Goal: Obtain resource: Download file/media

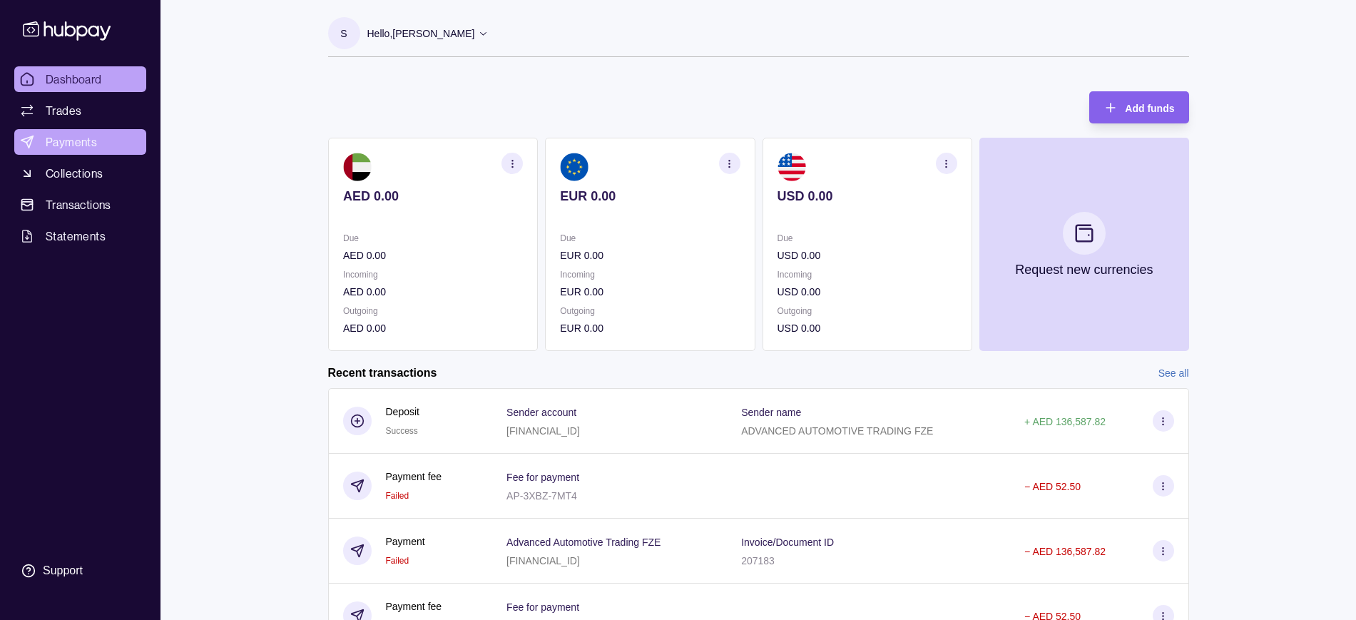
click at [98, 141] on link "Payments" at bounding box center [80, 142] width 132 height 26
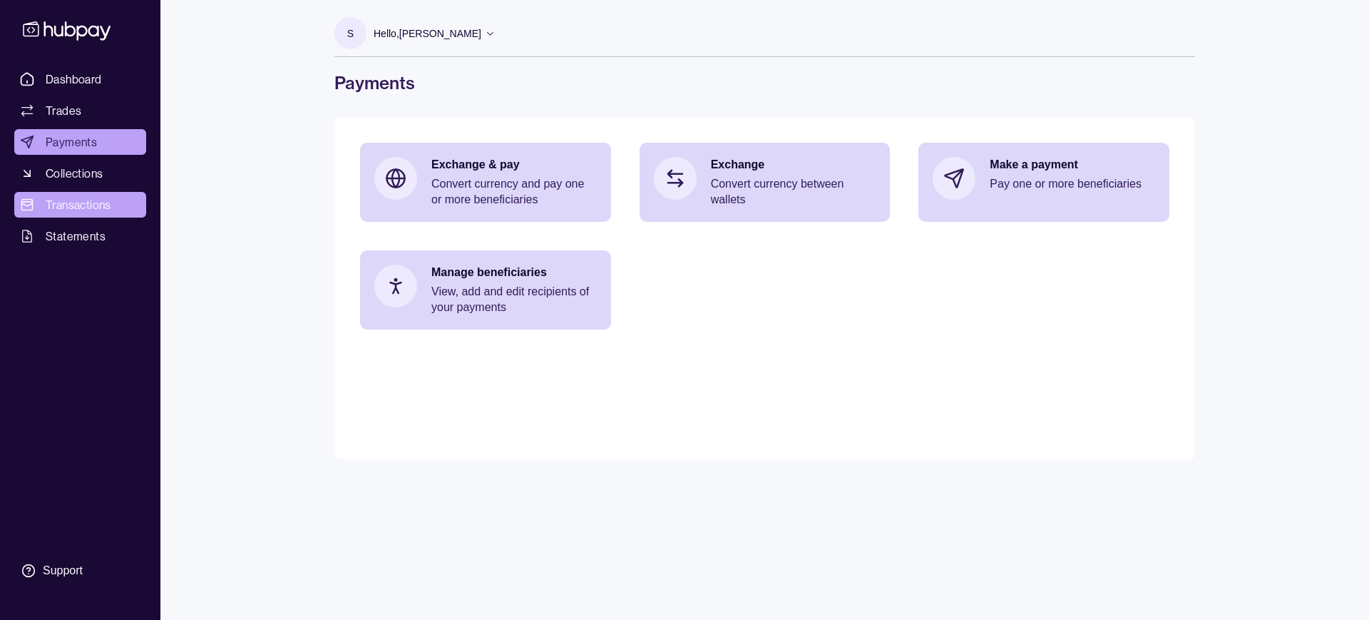
click at [73, 199] on span "Transactions" at bounding box center [79, 204] width 66 height 17
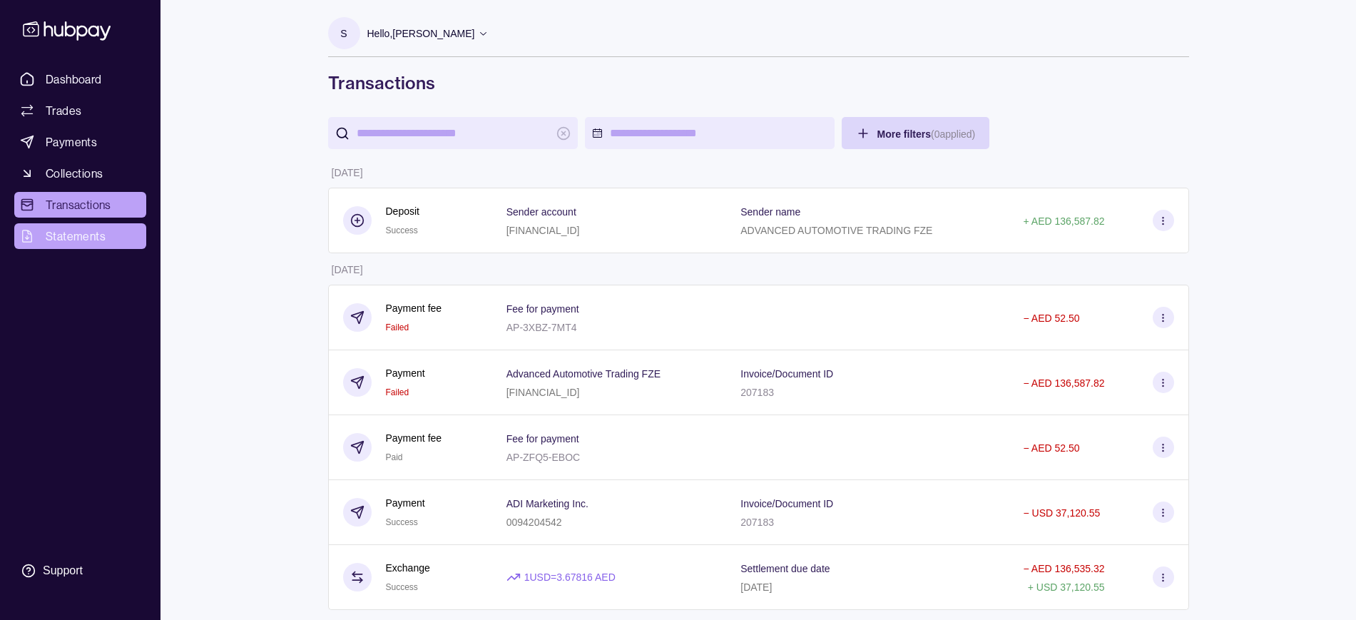
click at [84, 226] on link "Statements" at bounding box center [80, 236] width 132 height 26
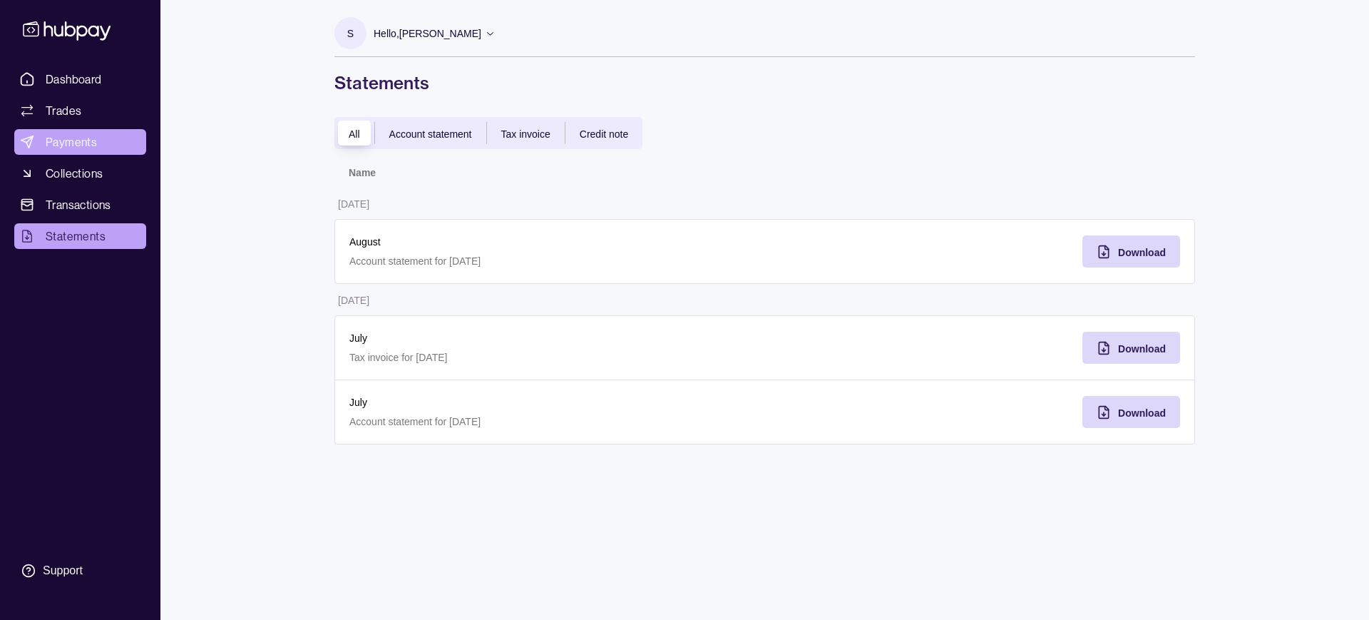
click at [82, 150] on span "Payments" at bounding box center [71, 141] width 51 height 17
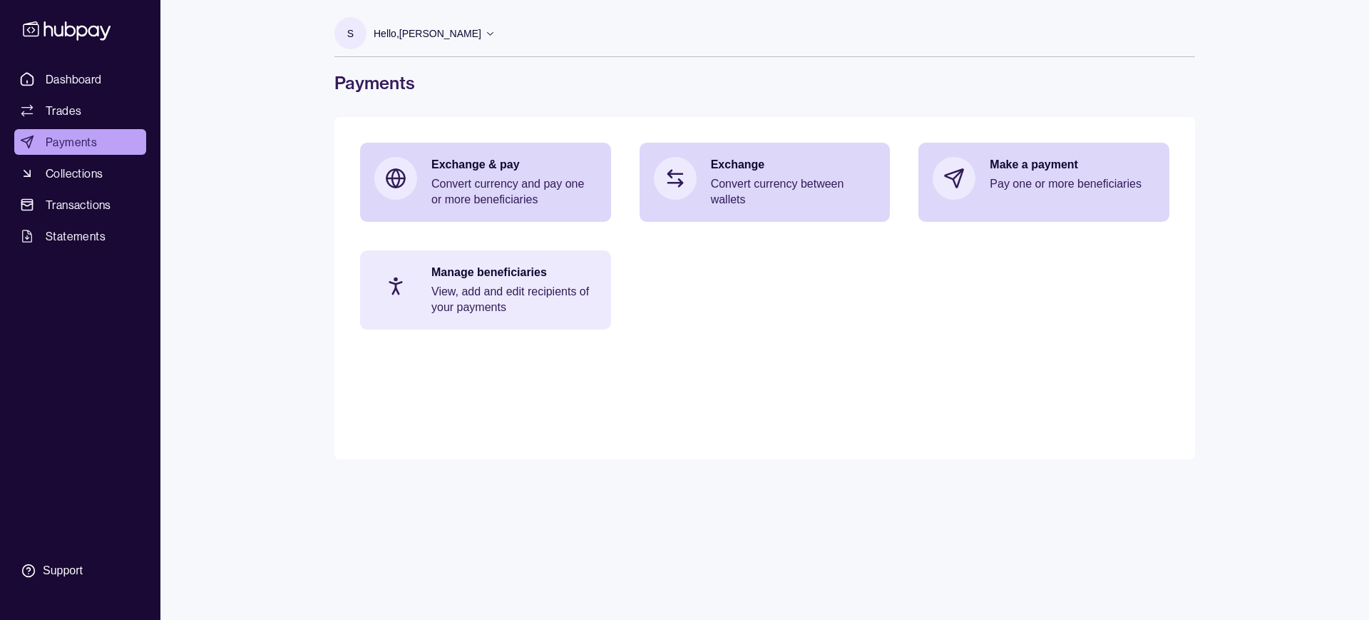
click at [463, 310] on p "View, add and edit recipients of your payments" at bounding box center [514, 299] width 165 height 31
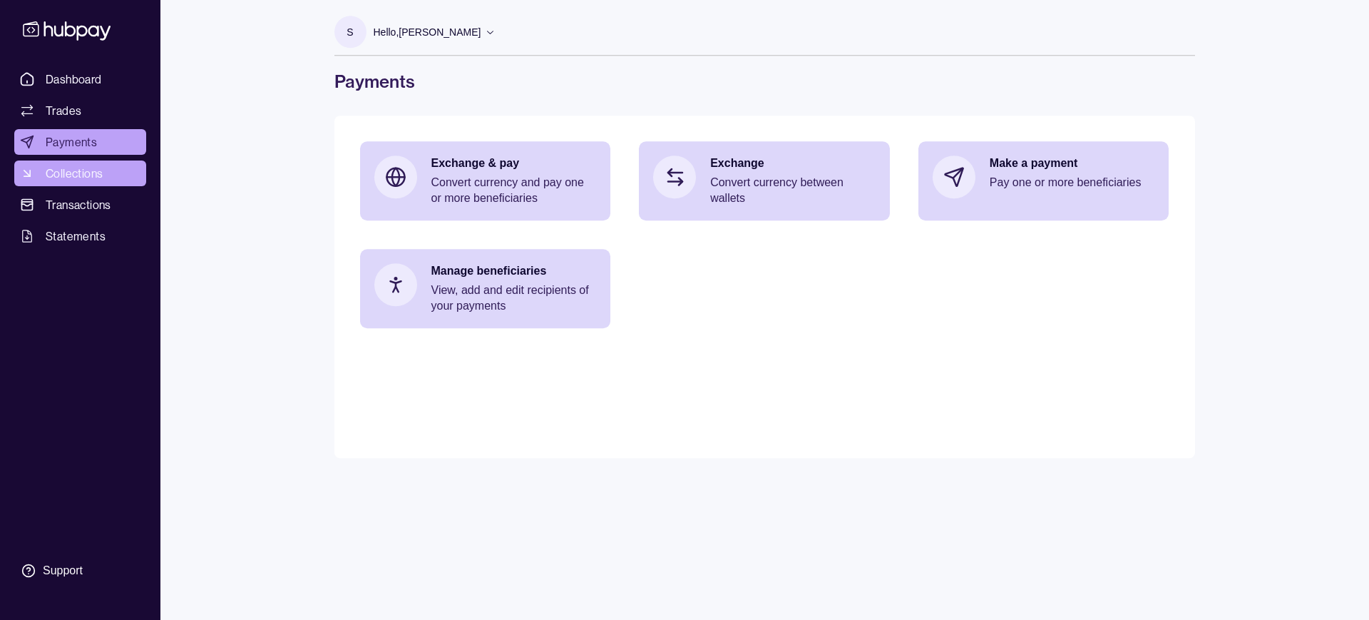
click at [56, 175] on span "Collections" at bounding box center [74, 173] width 57 height 17
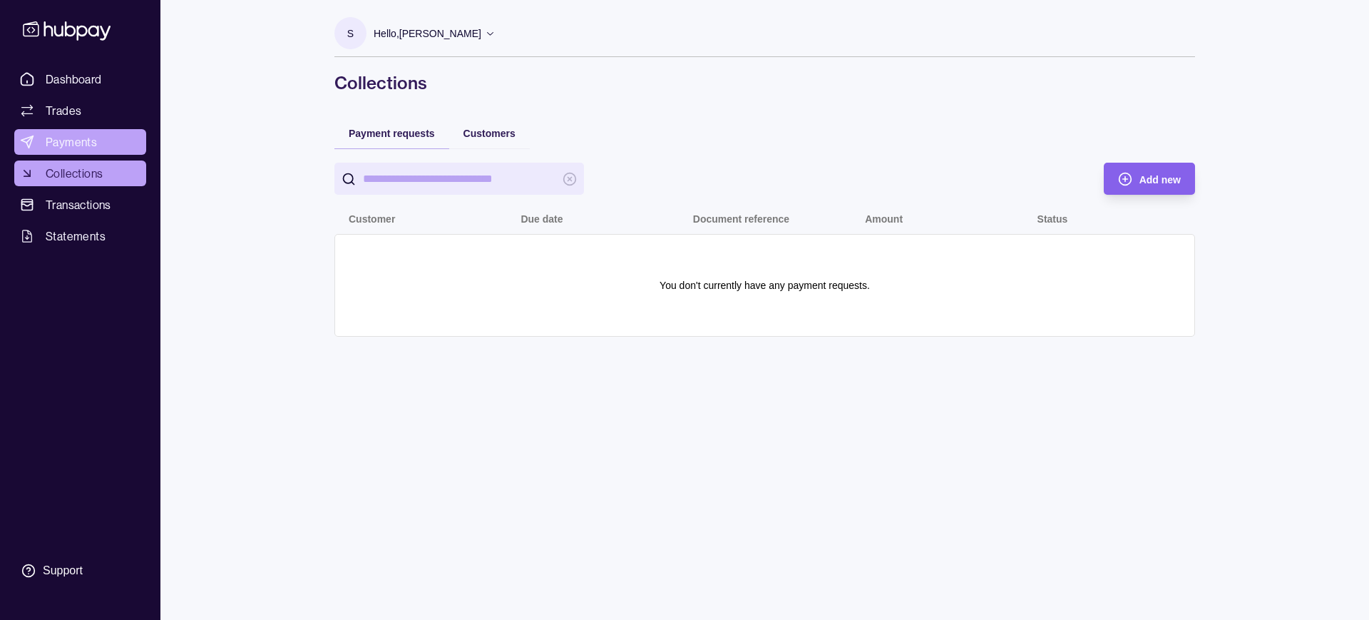
click at [56, 150] on link "Payments" at bounding box center [80, 142] width 132 height 26
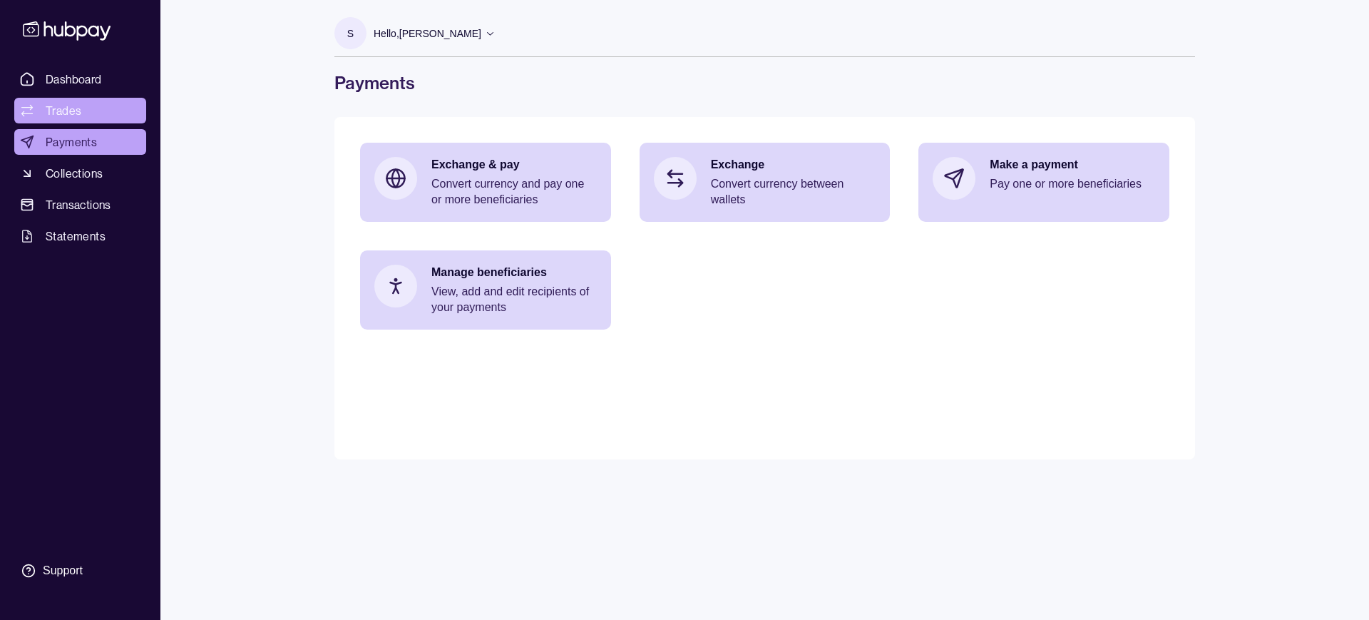
click at [87, 106] on link "Trades" at bounding box center [80, 111] width 132 height 26
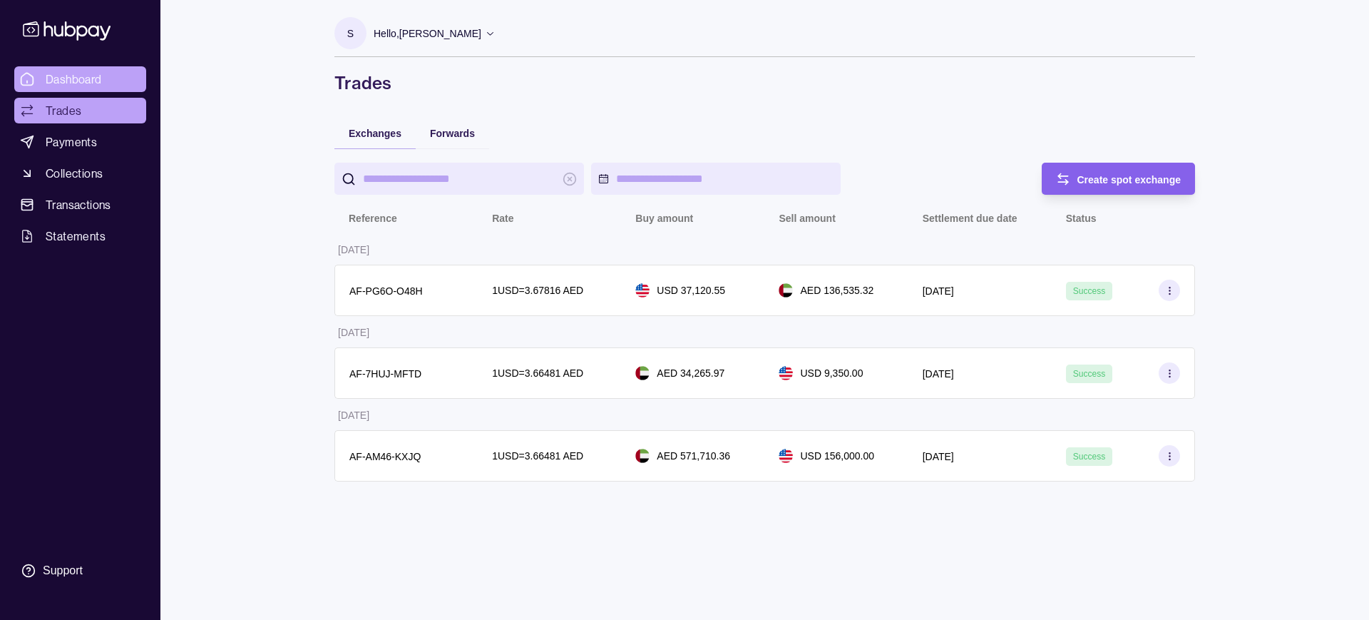
click at [101, 85] on span "Dashboard" at bounding box center [74, 79] width 56 height 17
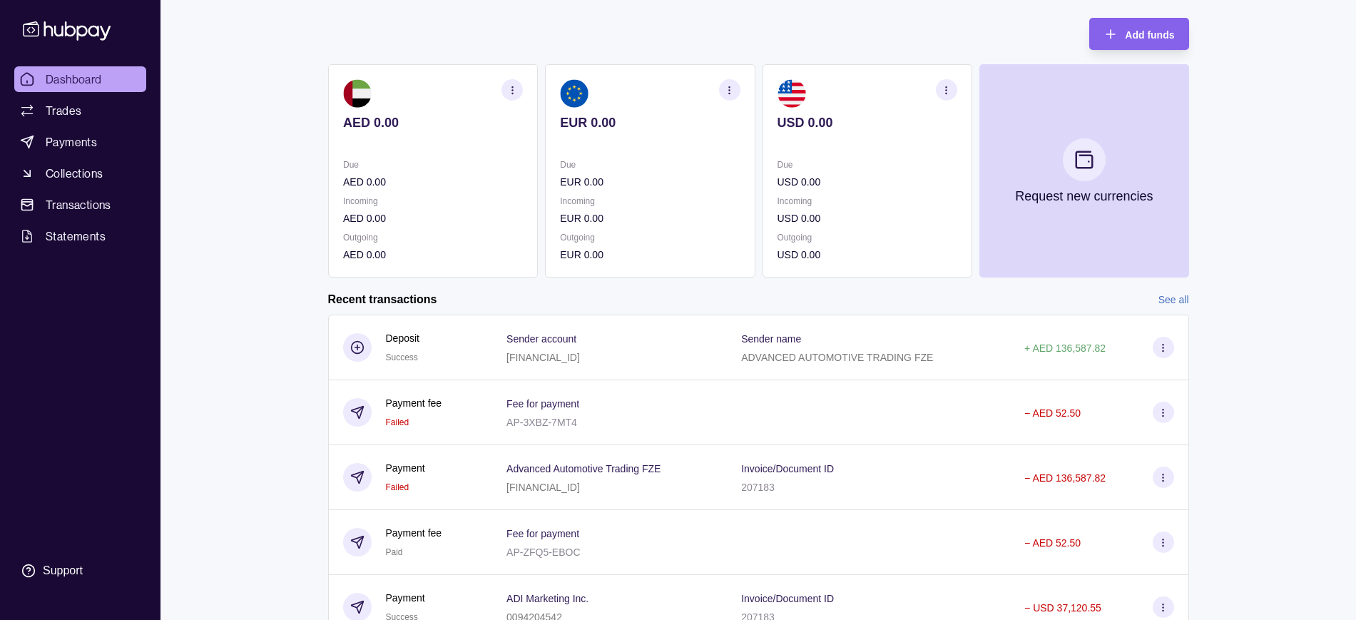
scroll to position [73, 0]
click at [1170, 302] on link "See all" at bounding box center [1173, 300] width 31 height 16
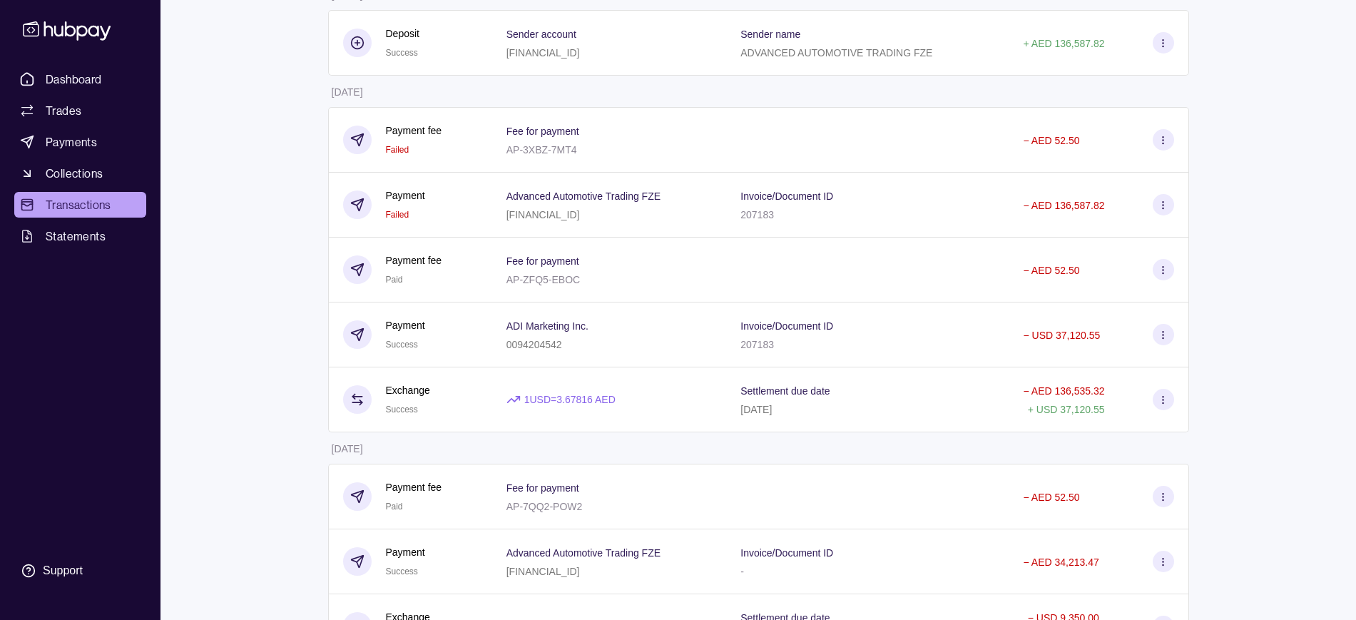
scroll to position [180, 0]
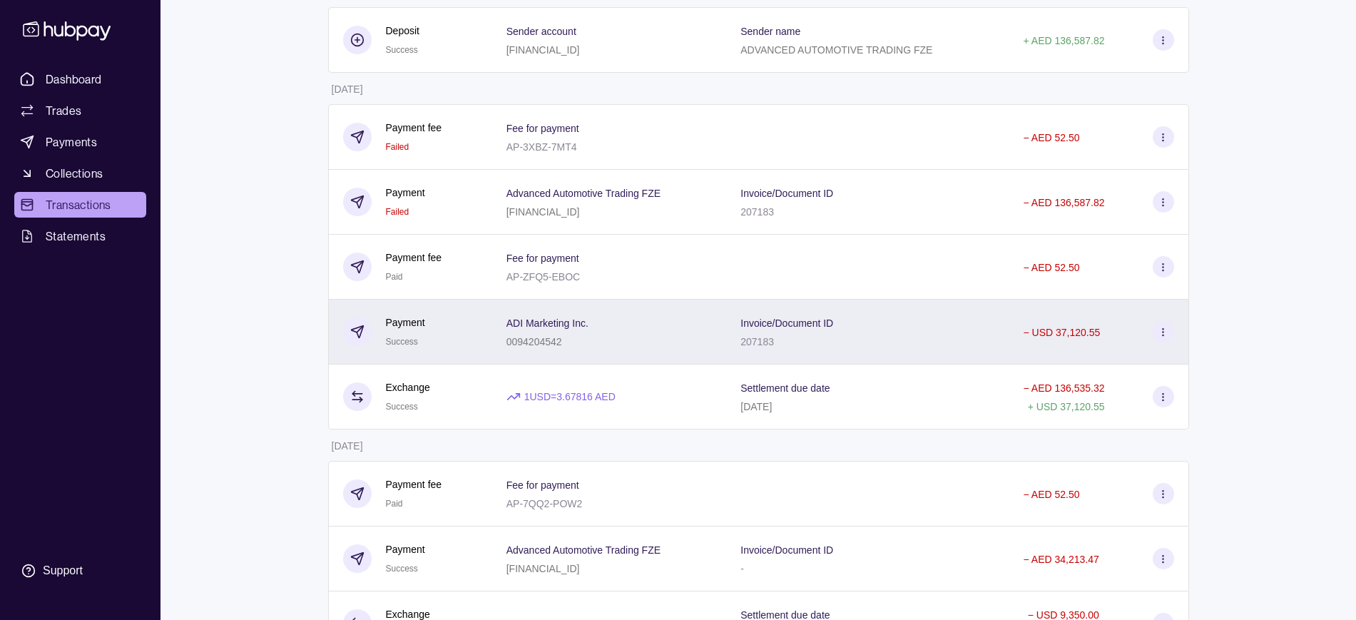
click at [1158, 322] on section at bounding box center [1163, 331] width 21 height 21
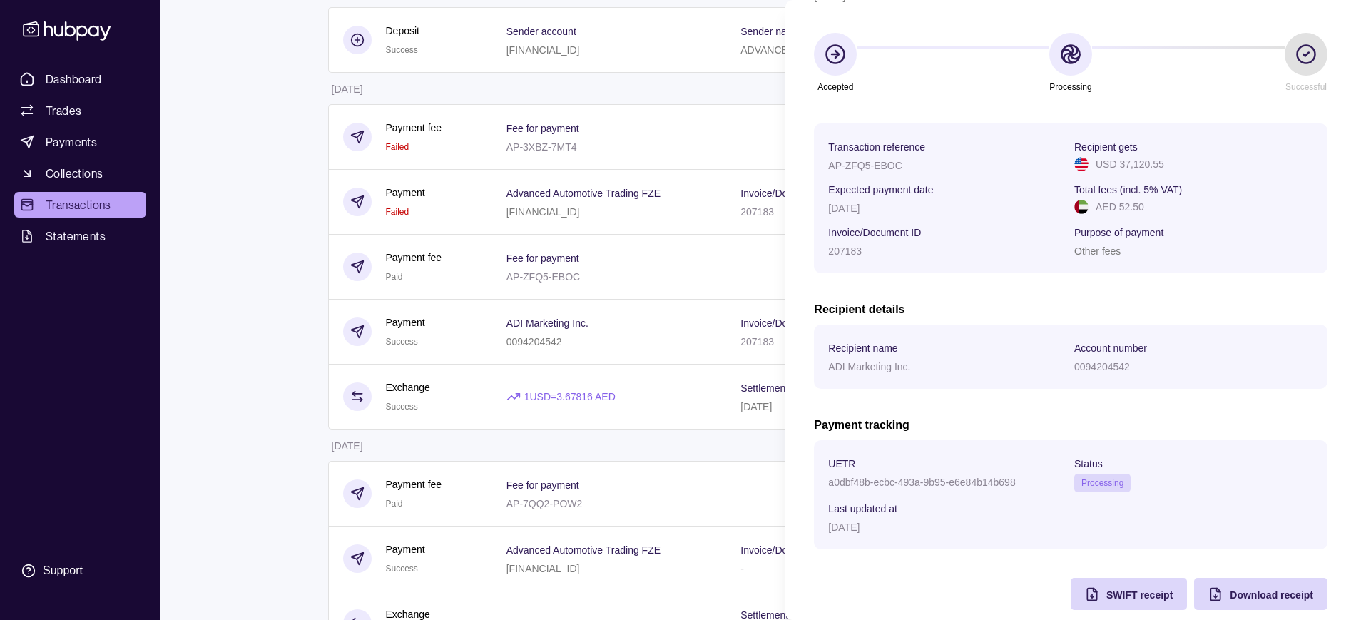
scroll to position [126, 0]
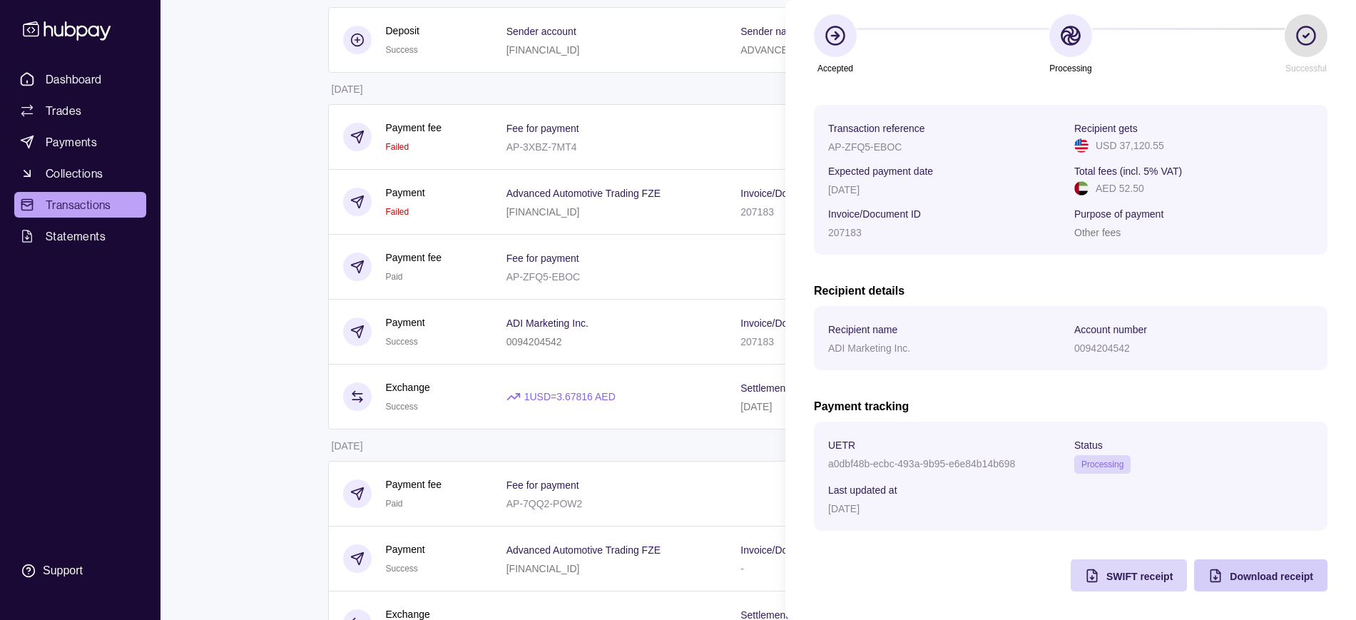
click at [1266, 578] on span "Download receipt" at bounding box center [1271, 576] width 83 height 11
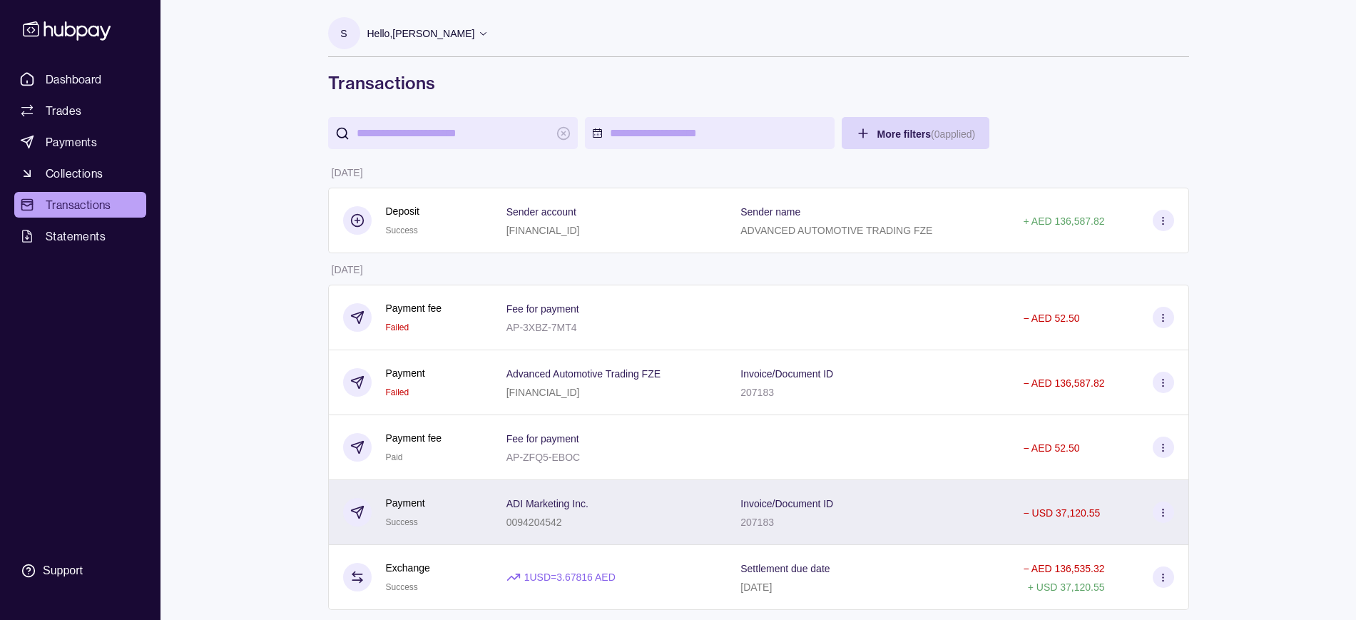
scroll to position [89, 0]
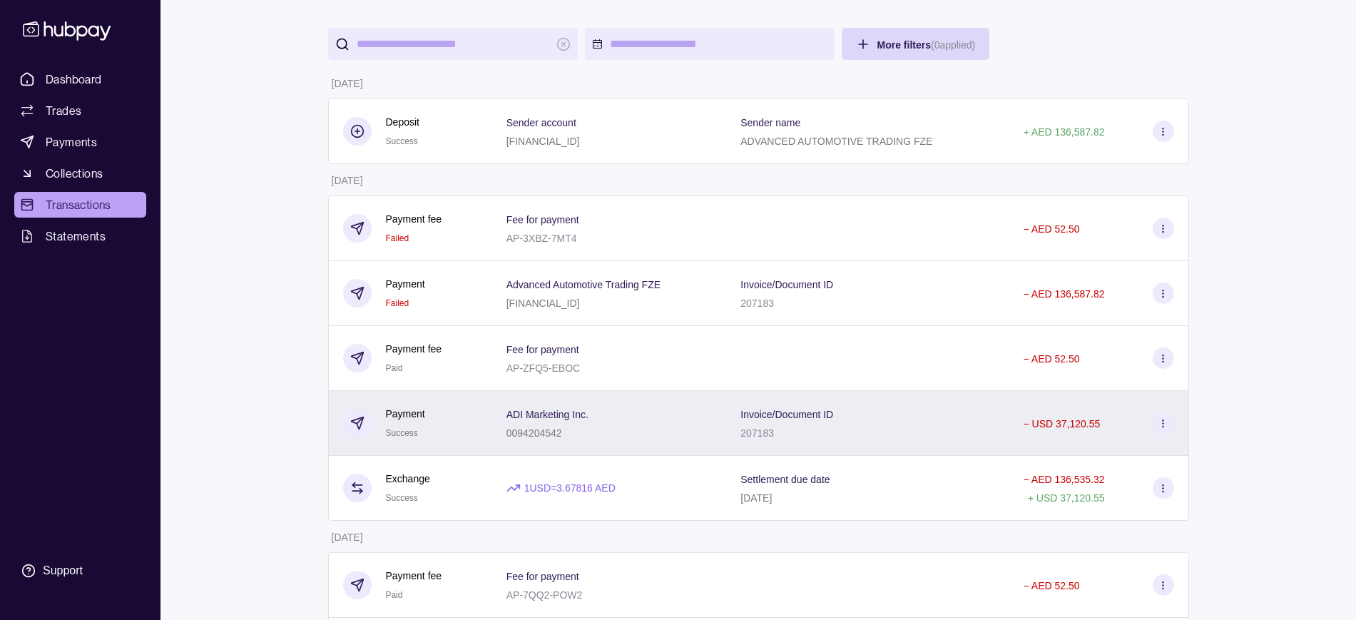
click at [1125, 407] on div "− USD 37,120.55" at bounding box center [1099, 423] width 180 height 65
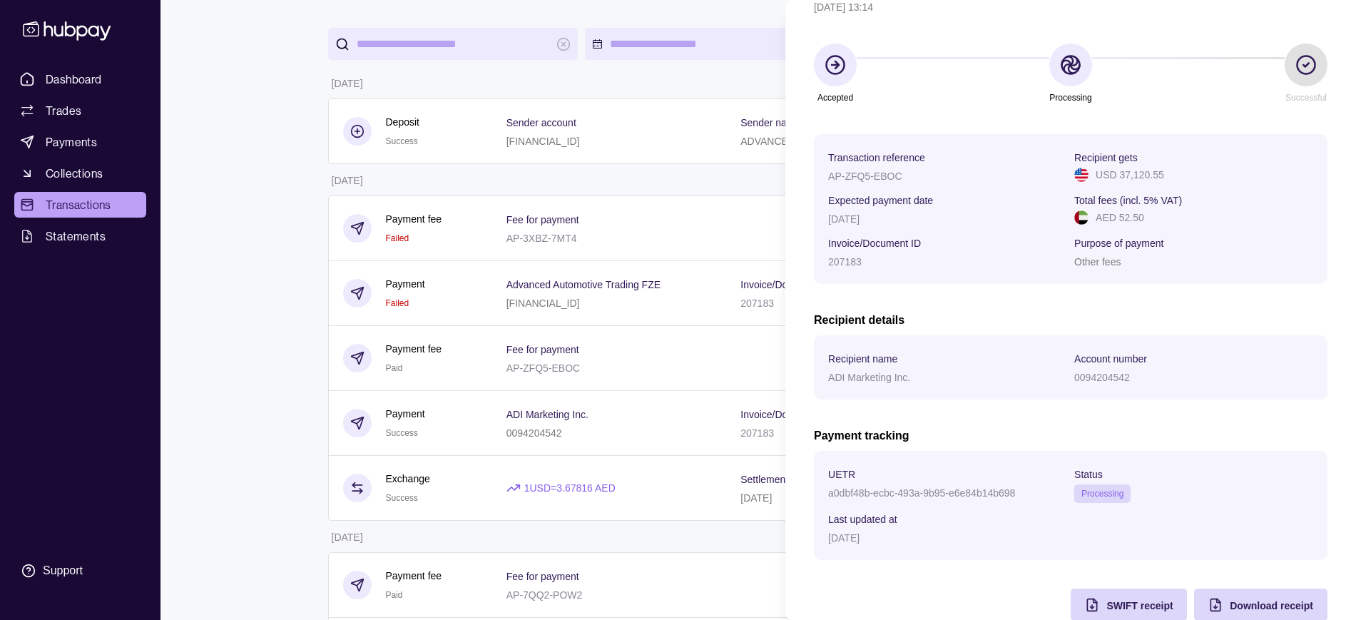
scroll to position [126, 0]
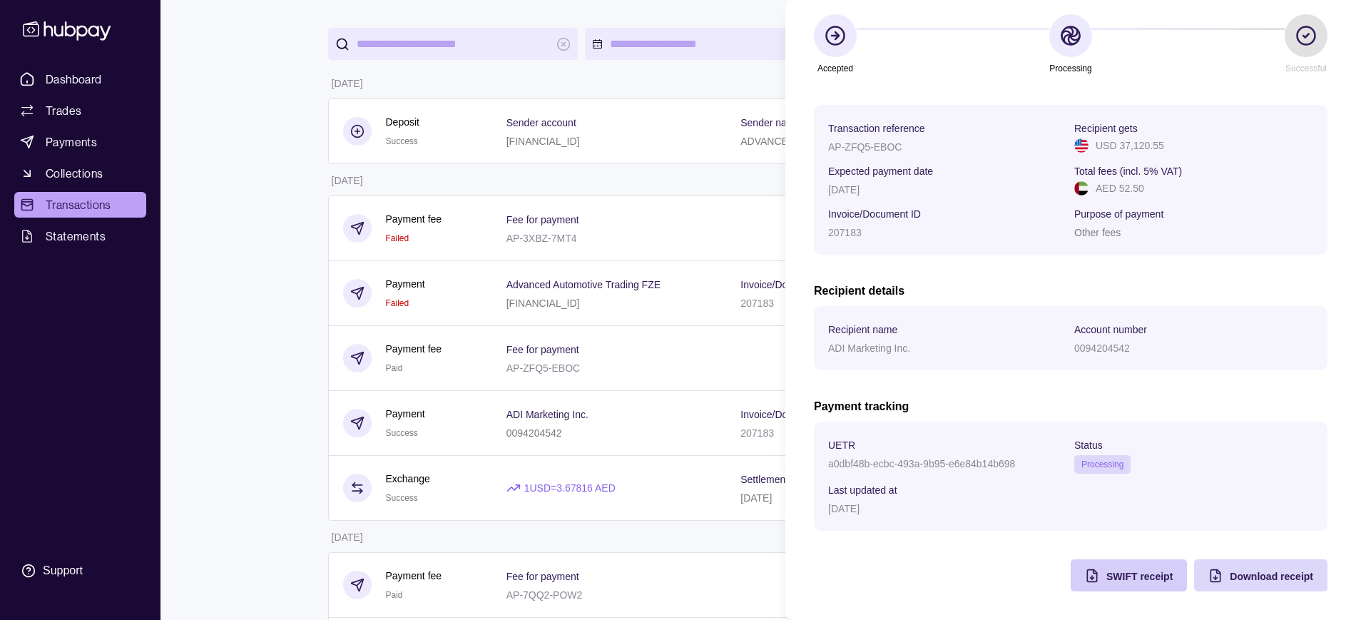
click at [1143, 560] on div "SWIFT receipt" at bounding box center [1117, 575] width 109 height 32
